Goal: Task Accomplishment & Management: Complete application form

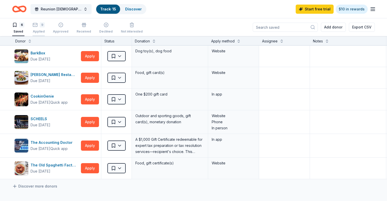
click at [45, 32] on div "Applied" at bounding box center [39, 32] width 12 height 4
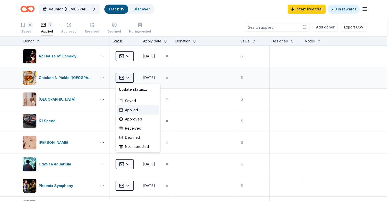
click at [128, 77] on html "Reunion [DEMOGRAPHIC_DATA] Children's and Student Ministry Pie and Silent Aucti…" at bounding box center [195, 100] width 391 height 201
click at [135, 121] on div "Approved" at bounding box center [138, 119] width 42 height 9
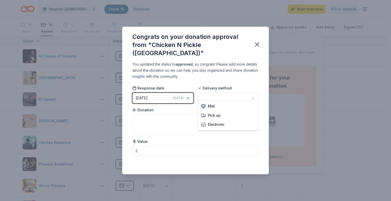
click at [254, 92] on html "Reunion [DEMOGRAPHIC_DATA] Children's and Student Ministry Pie and Silent Aucti…" at bounding box center [195, 100] width 391 height 201
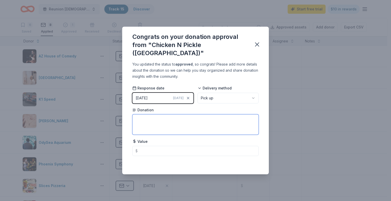
click at [149, 116] on textarea at bounding box center [195, 124] width 126 height 20
type textarea "60 min free court time free paddle and ball rental 2 free appetizers"
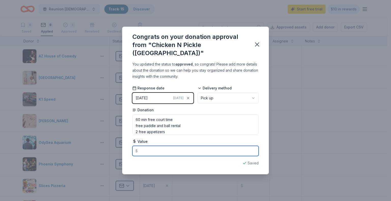
click at [160, 146] on input "text" at bounding box center [195, 151] width 126 height 10
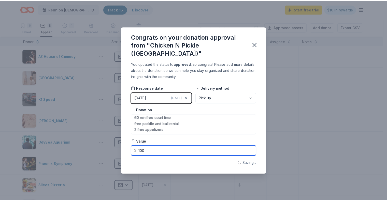
scroll to position [2, 0]
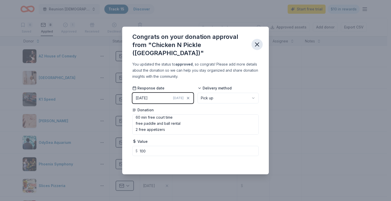
type input "100.00"
click at [256, 45] on icon "button" at bounding box center [257, 45] width 4 height 4
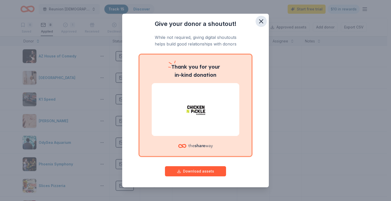
click at [259, 20] on icon "button" at bounding box center [260, 21] width 7 height 7
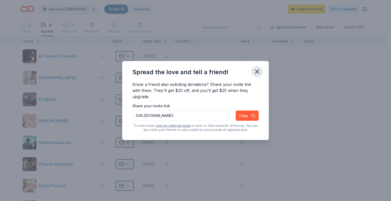
click at [258, 70] on icon "button" at bounding box center [256, 71] width 7 height 7
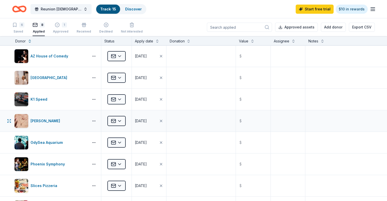
scroll to position [25, 0]
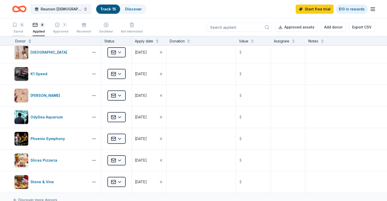
click at [24, 31] on div "Saved" at bounding box center [18, 32] width 12 height 4
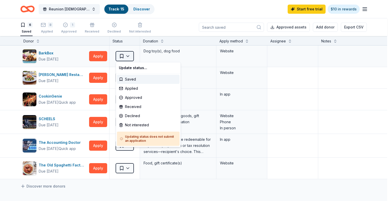
click at [129, 55] on html "Reunion Church Children's and Student Ministry Pie and Silent Auction Track · 1…" at bounding box center [195, 100] width 391 height 201
click at [99, 56] on html "Reunion Church Children's and Student Ministry Pie and Silent Auction Track · 1…" at bounding box center [195, 100] width 391 height 201
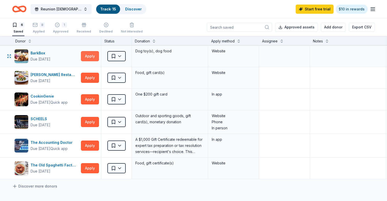
click at [98, 58] on button "Apply" at bounding box center [90, 56] width 18 height 10
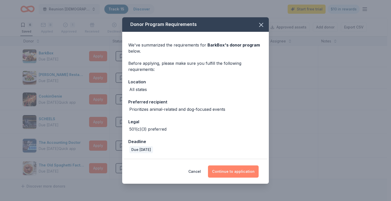
click at [238, 173] on button "Continue to application" at bounding box center [233, 172] width 51 height 12
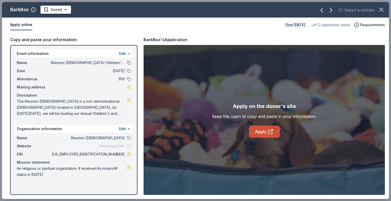
click at [269, 130] on icon at bounding box center [270, 132] width 6 height 6
click at [379, 11] on icon "button" at bounding box center [381, 9] width 7 height 7
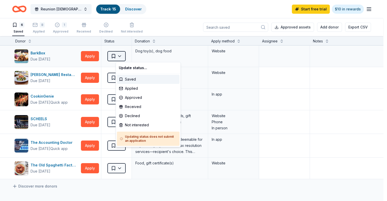
click at [130, 56] on html "Reunion Church Children's and Student Ministry Pie and Silent Auction Track · 1…" at bounding box center [193, 100] width 387 height 201
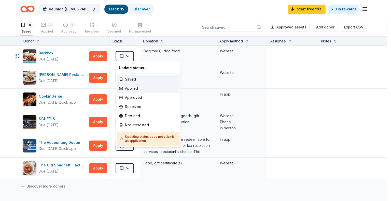
click at [134, 88] on div "Applied" at bounding box center [148, 88] width 63 height 9
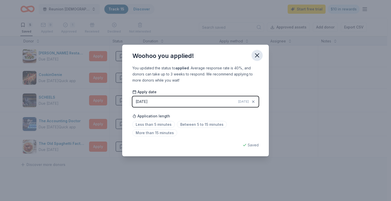
click at [258, 56] on icon "button" at bounding box center [256, 55] width 7 height 7
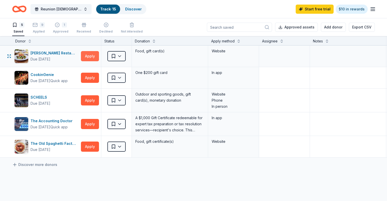
click at [96, 58] on button "Apply" at bounding box center [90, 56] width 18 height 10
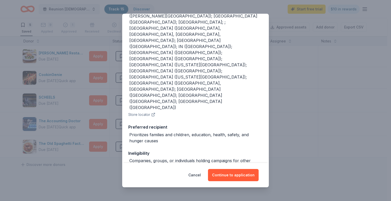
scroll to position [76, 0]
click at [216, 176] on button "Continue to application" at bounding box center [233, 175] width 51 height 12
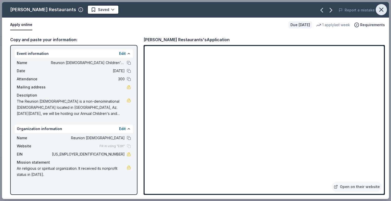
click at [382, 12] on icon "button" at bounding box center [381, 9] width 7 height 7
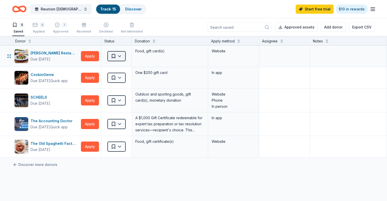
click at [130, 57] on html "Reunion Church Children's and Student Ministry Pie and Silent Auction Track · 1…" at bounding box center [193, 100] width 387 height 201
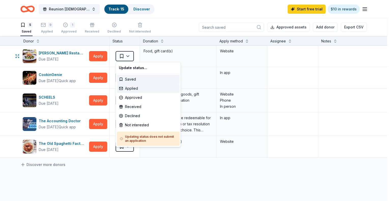
click at [129, 90] on div "Applied" at bounding box center [148, 88] width 63 height 9
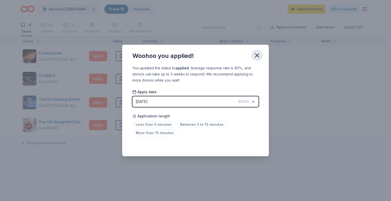
click at [257, 52] on icon "button" at bounding box center [256, 55] width 7 height 7
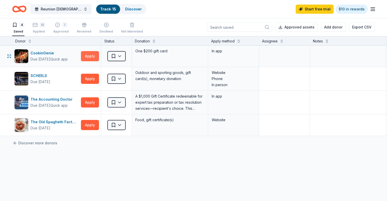
click at [99, 56] on button "Apply" at bounding box center [90, 56] width 18 height 10
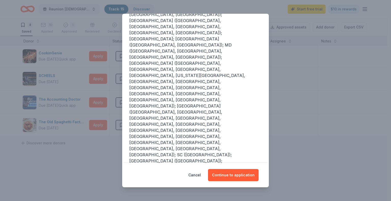
scroll to position [84, 0]
click at [245, 173] on button "Continue to application" at bounding box center [233, 175] width 51 height 12
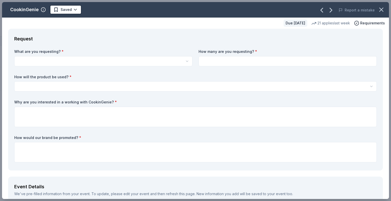
click at [88, 62] on html "Reunion Church Children's and Student Ministry Pie and Silent Auction Track · 1…" at bounding box center [195, 100] width 391 height 201
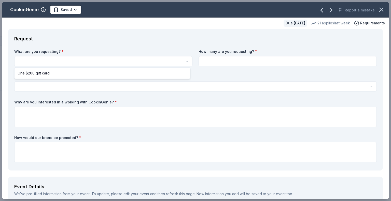
select select "One $200 gift card"
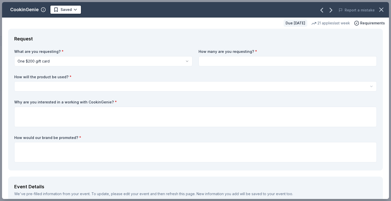
click at [218, 62] on input at bounding box center [287, 61] width 178 height 10
type input "1"
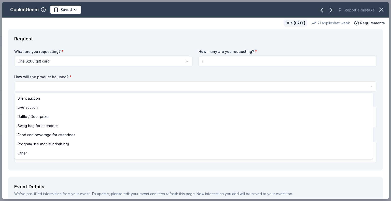
click at [43, 85] on html "Reunion Church Children's and Student Ministry Pie and Silent Auction Track · 1…" at bounding box center [195, 100] width 391 height 201
select select "silentAuction"
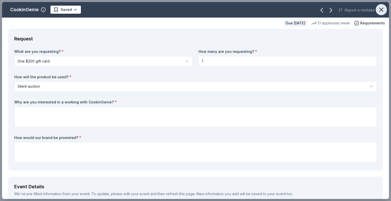
click at [378, 11] on icon "button" at bounding box center [381, 9] width 7 height 7
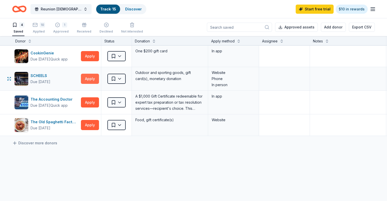
click at [97, 80] on button "Apply" at bounding box center [90, 79] width 18 height 10
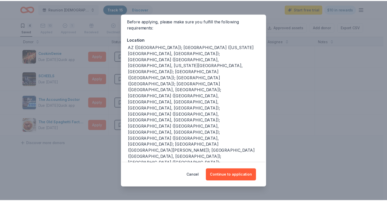
scroll to position [42, 0]
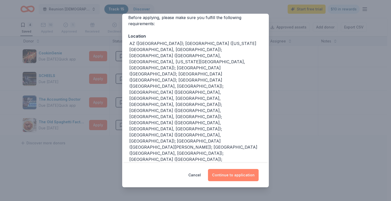
click at [235, 176] on button "Continue to application" at bounding box center [233, 175] width 51 height 12
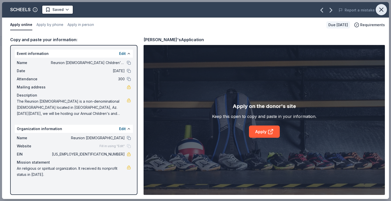
click at [379, 8] on icon "button" at bounding box center [381, 9] width 7 height 7
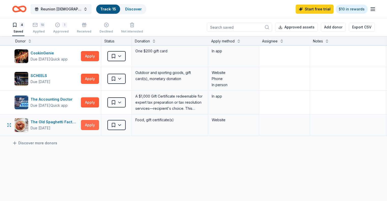
click at [99, 121] on button "Apply" at bounding box center [90, 125] width 18 height 10
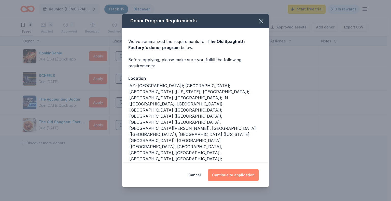
click at [252, 169] on button "Continue to application" at bounding box center [233, 175] width 51 height 12
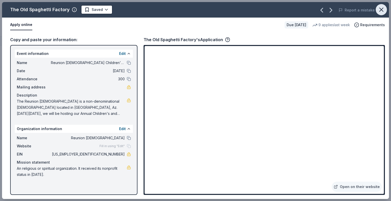
click at [381, 9] on icon "button" at bounding box center [381, 10] width 4 height 4
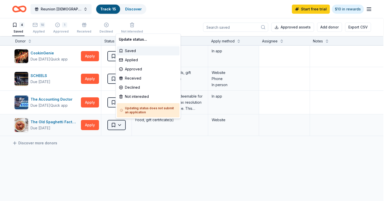
click at [127, 125] on html "Reunion Church Children's and Student Ministry Pie and Silent Auction Track · 1…" at bounding box center [193, 100] width 387 height 201
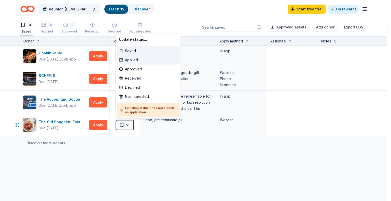
click at [137, 62] on div "Applied" at bounding box center [148, 59] width 63 height 9
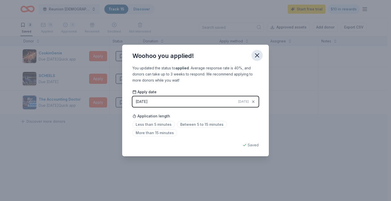
click at [258, 54] on icon "button" at bounding box center [257, 56] width 4 height 4
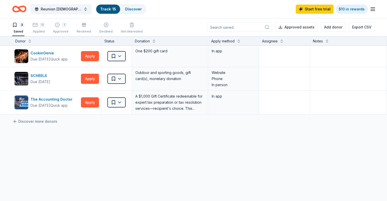
click at [24, 29] on div "3 Saved" at bounding box center [18, 27] width 12 height 11
click at [142, 8] on link "Discover" at bounding box center [133, 9] width 17 height 4
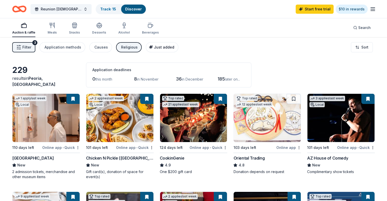
click at [166, 47] on span "Just added" at bounding box center [164, 47] width 20 height 4
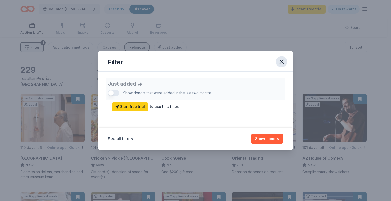
click at [283, 63] on icon "button" at bounding box center [281, 61] width 7 height 7
